Goal: Check status: Check status

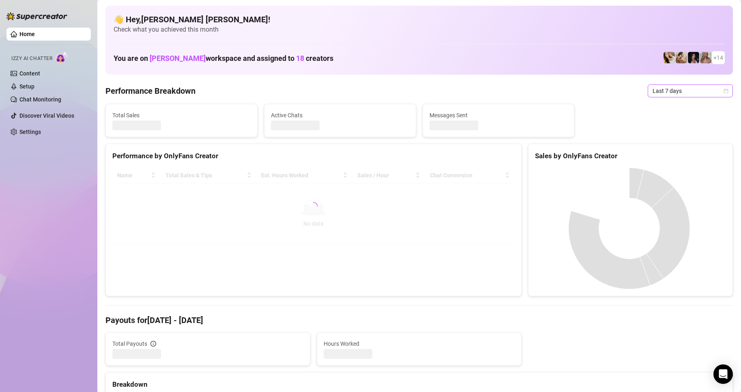
click at [718, 96] on span "Last 7 days" at bounding box center [689, 91] width 75 height 12
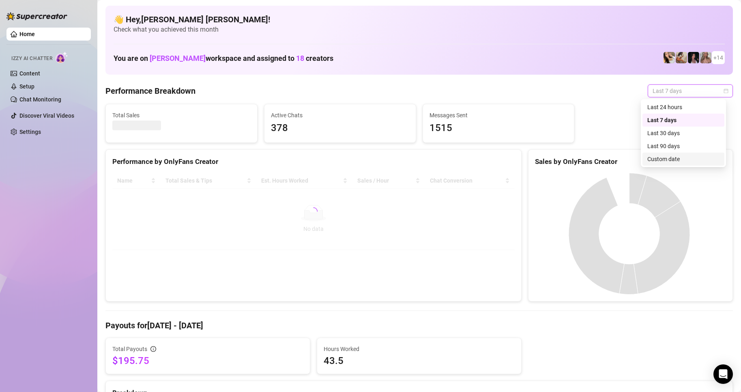
click at [670, 162] on div "Custom date" at bounding box center [683, 158] width 72 height 9
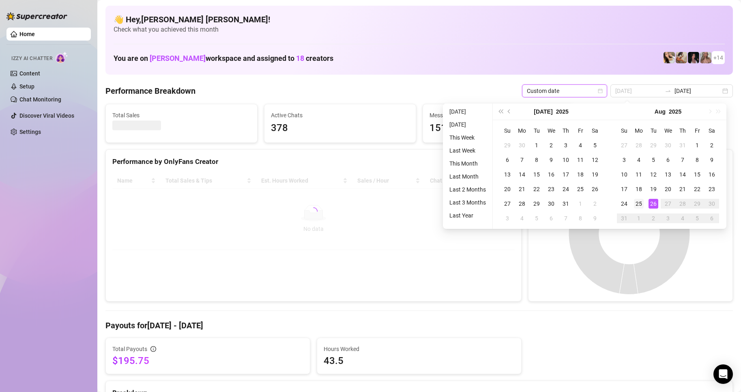
type input "[DATE]"
click at [644, 204] on td "25" at bounding box center [638, 203] width 15 height 15
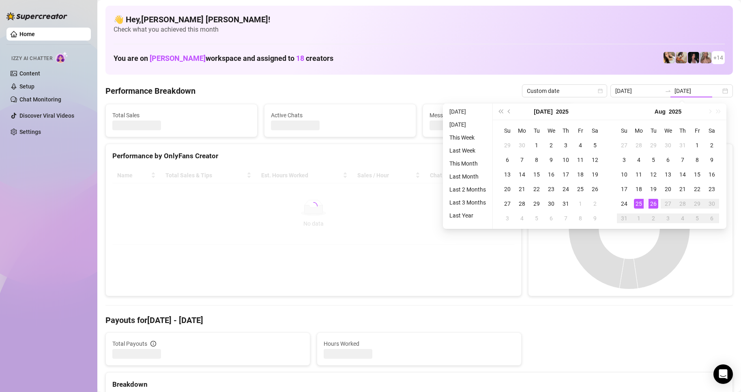
type input "[DATE]"
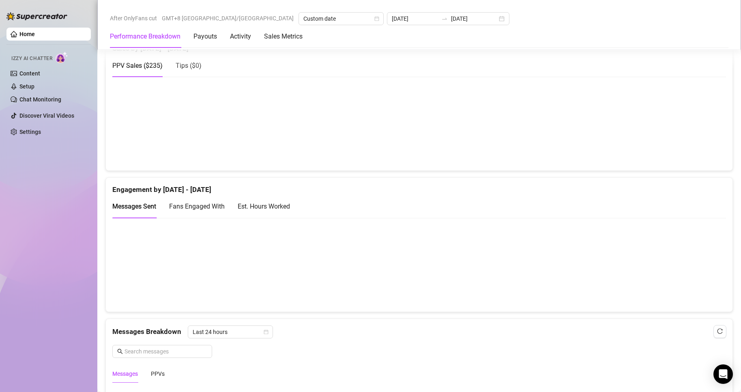
scroll to position [689, 0]
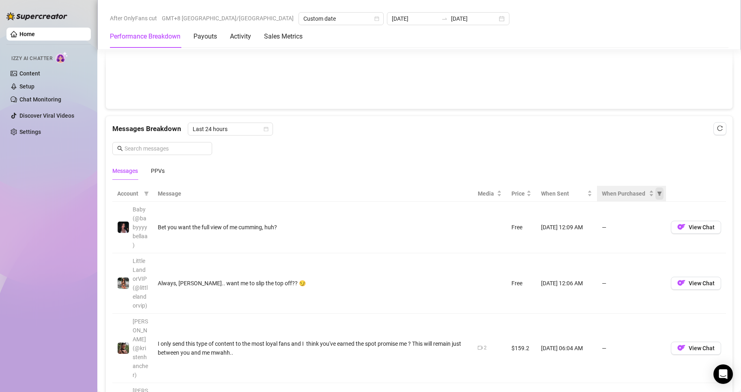
click at [657, 196] on icon "filter" at bounding box center [659, 193] width 5 height 5
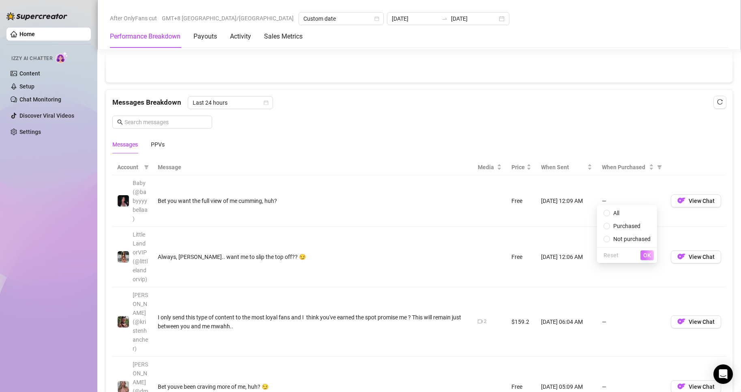
scroll to position [730, 0]
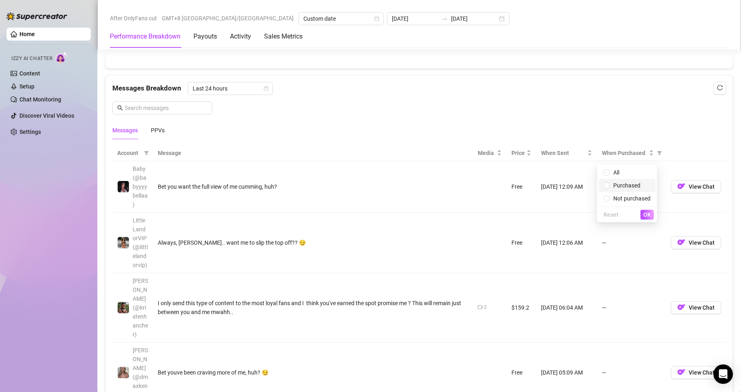
click at [612, 185] on span "Purchased" at bounding box center [626, 185] width 47 height 9
radio input "true"
click at [643, 215] on span "OK" at bounding box center [647, 214] width 8 height 6
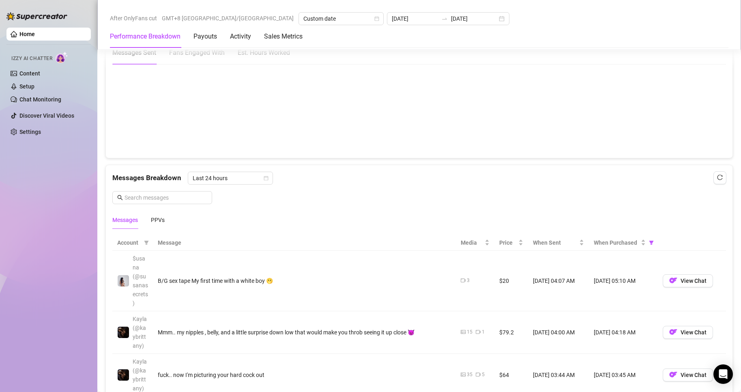
scroll to position [568, 0]
